Goal: Task Accomplishment & Management: Complete application form

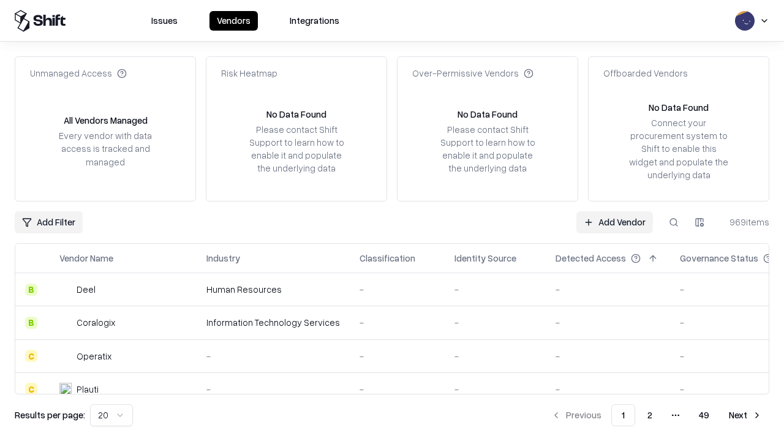
click at [614, 222] on link "Add Vendor" at bounding box center [614, 222] width 77 height 22
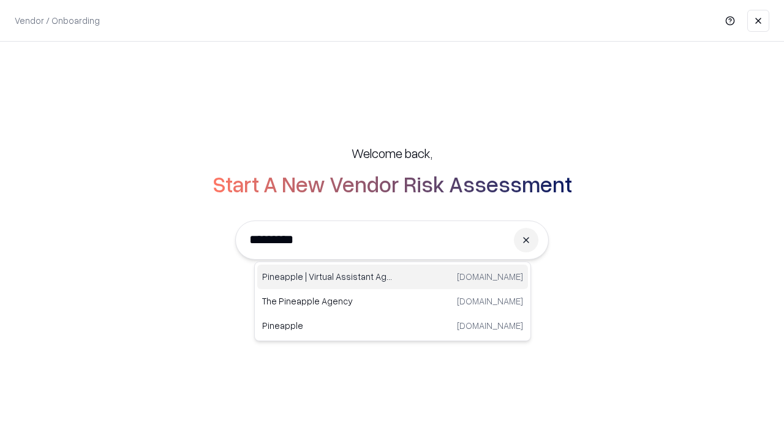
click at [393, 277] on div "Pineapple | Virtual Assistant Agency [DOMAIN_NAME]" at bounding box center [392, 277] width 271 height 24
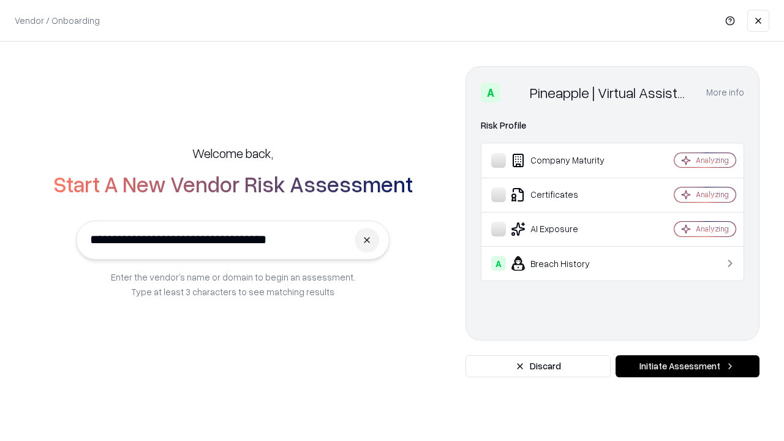
type input "**********"
click at [687, 366] on button "Initiate Assessment" at bounding box center [688, 366] width 144 height 22
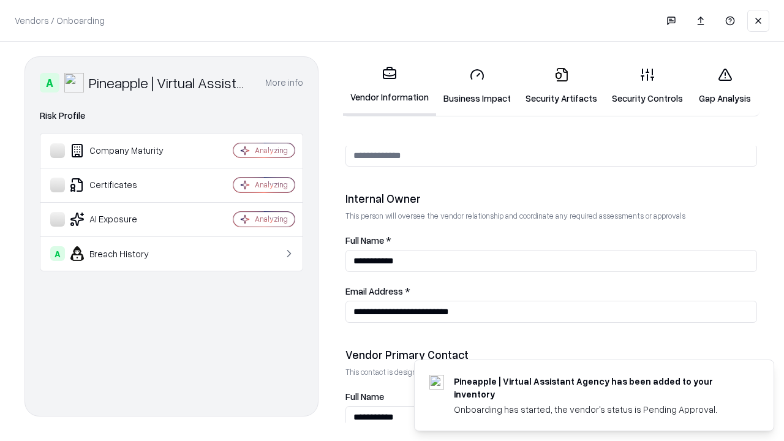
scroll to position [634, 0]
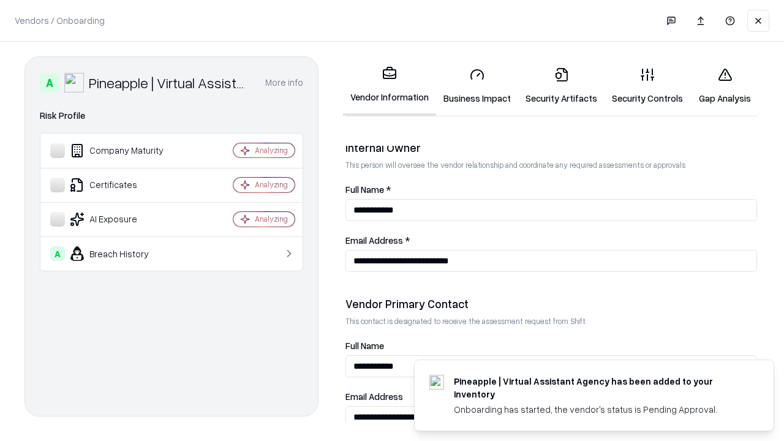
click at [477, 86] on link "Business Impact" at bounding box center [477, 86] width 82 height 57
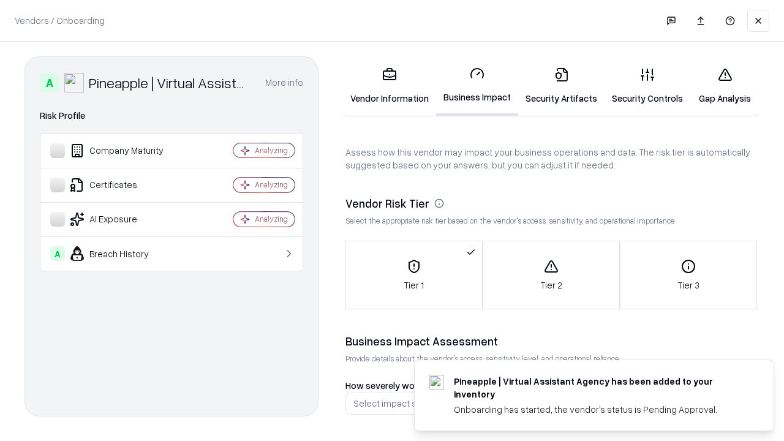
click at [561, 86] on link "Security Artifacts" at bounding box center [561, 86] width 86 height 57
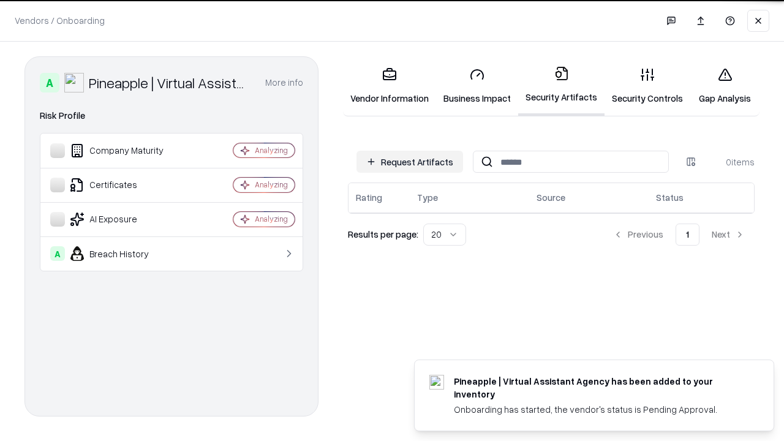
click at [410, 161] on button "Request Artifacts" at bounding box center [409, 162] width 107 height 22
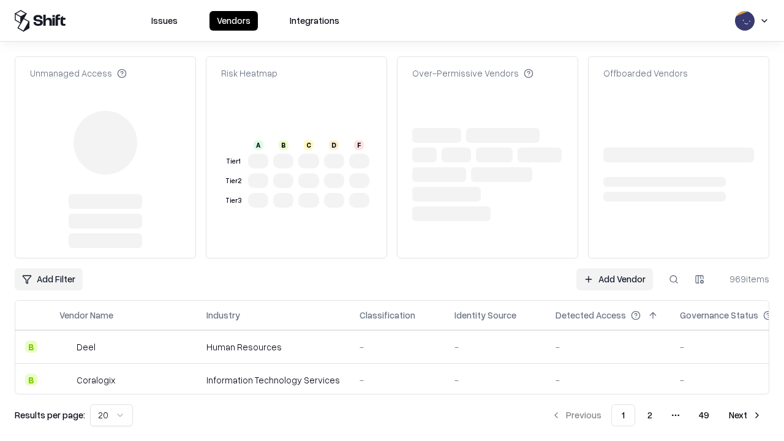
click at [614, 268] on link "Add Vendor" at bounding box center [614, 279] width 77 height 22
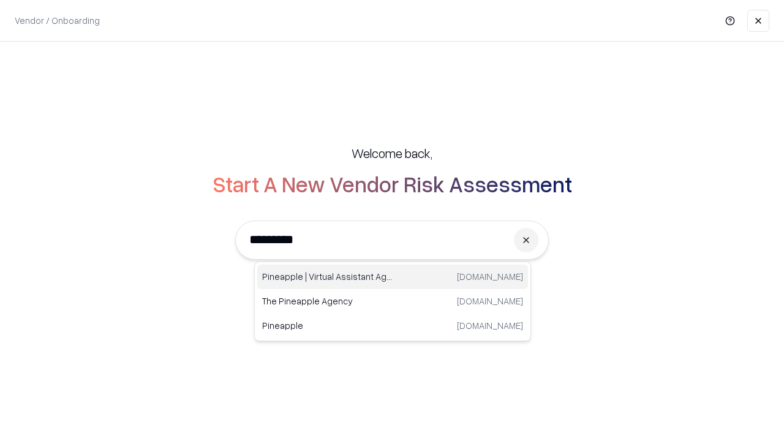
click at [393, 277] on div "Pineapple | Virtual Assistant Agency [DOMAIN_NAME]" at bounding box center [392, 277] width 271 height 24
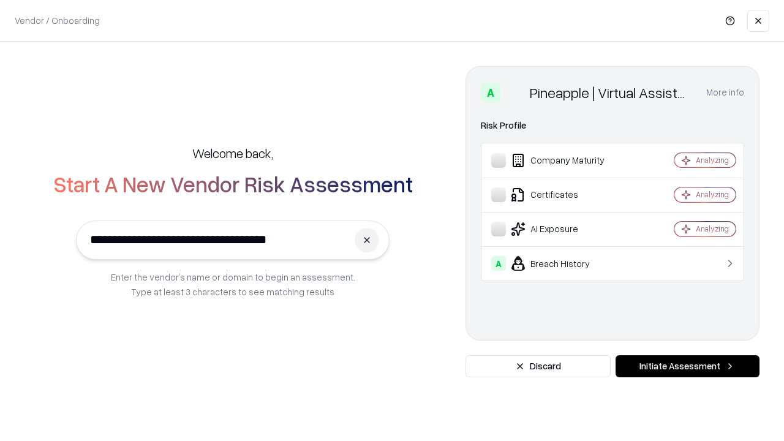
type input "**********"
click at [687, 366] on button "Initiate Assessment" at bounding box center [688, 366] width 144 height 22
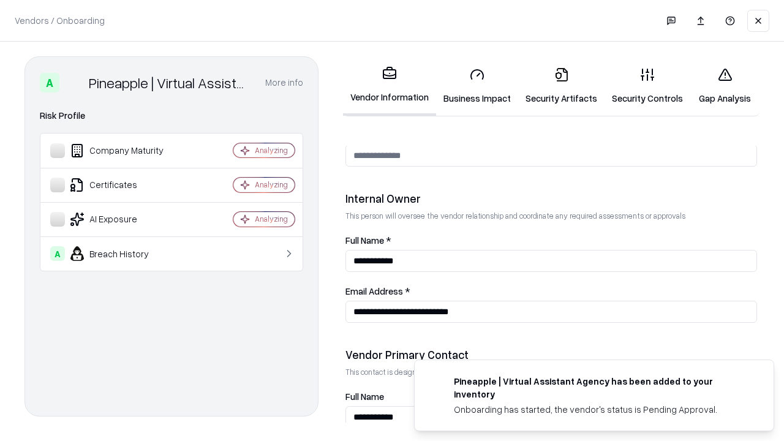
scroll to position [634, 0]
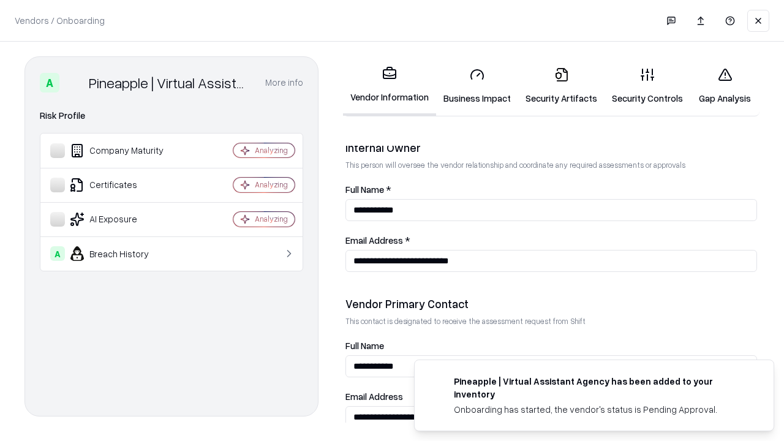
click at [725, 86] on link "Gap Analysis" at bounding box center [724, 86] width 69 height 57
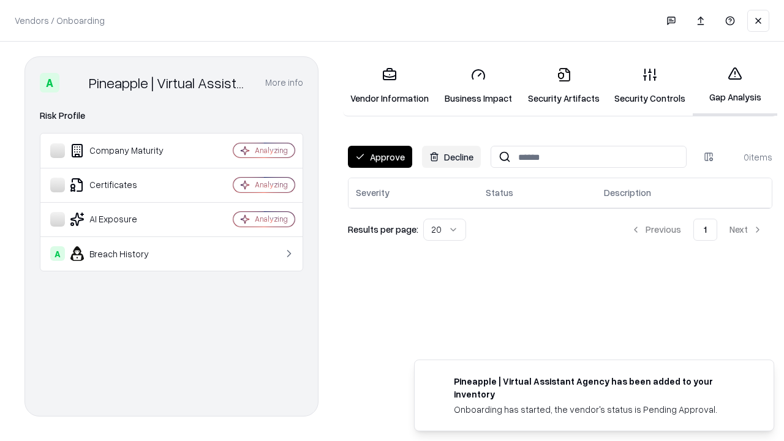
click at [380, 157] on button "Approve" at bounding box center [380, 157] width 64 height 22
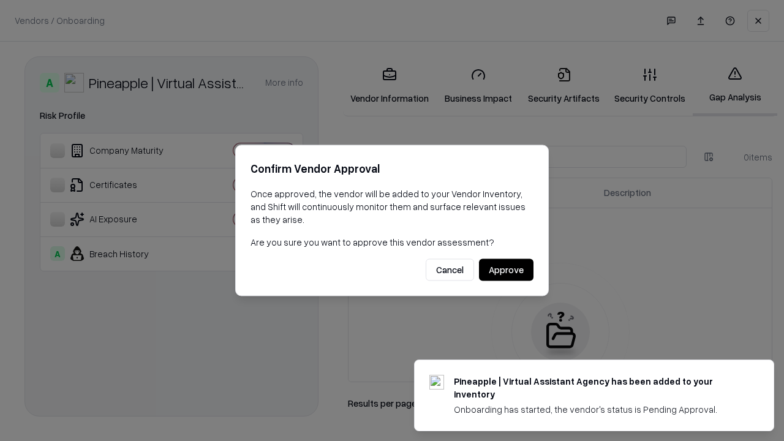
click at [506, 269] on button "Approve" at bounding box center [506, 270] width 55 height 22
